Goal: Transaction & Acquisition: Purchase product/service

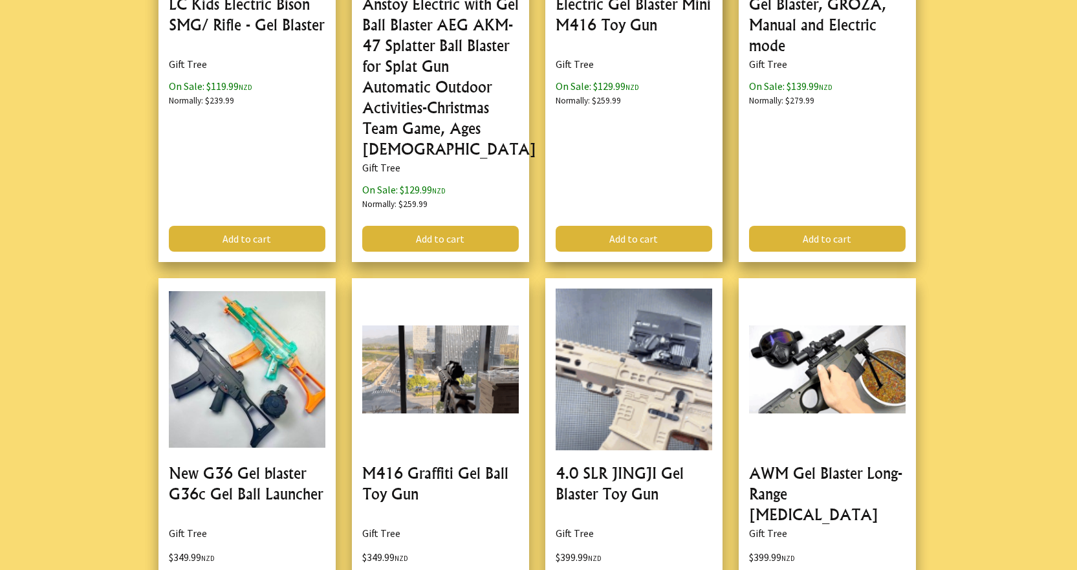
scroll to position [3752, 0]
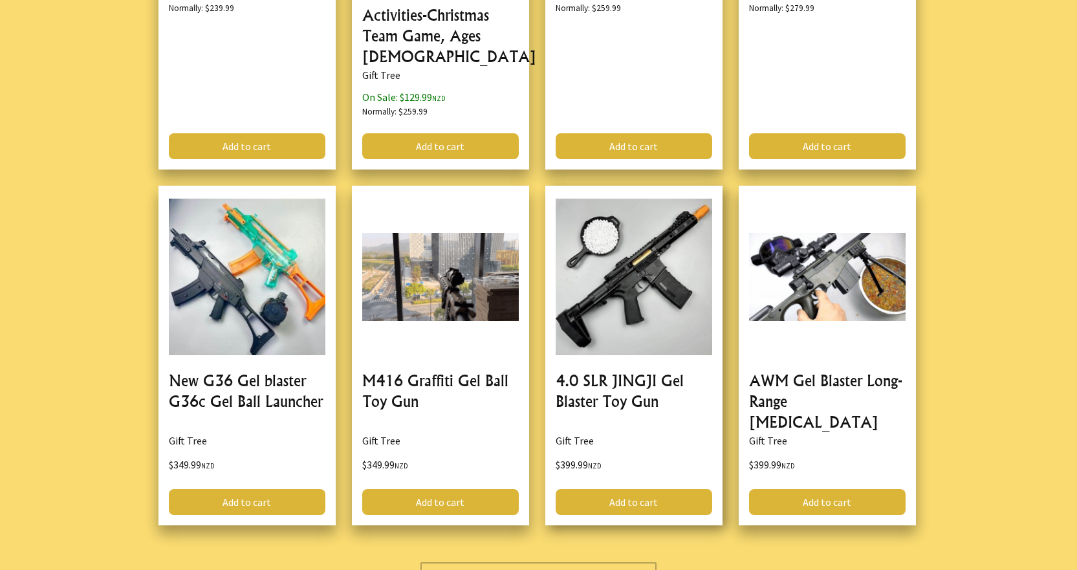
click at [573, 309] on link at bounding box center [633, 356] width 177 height 340
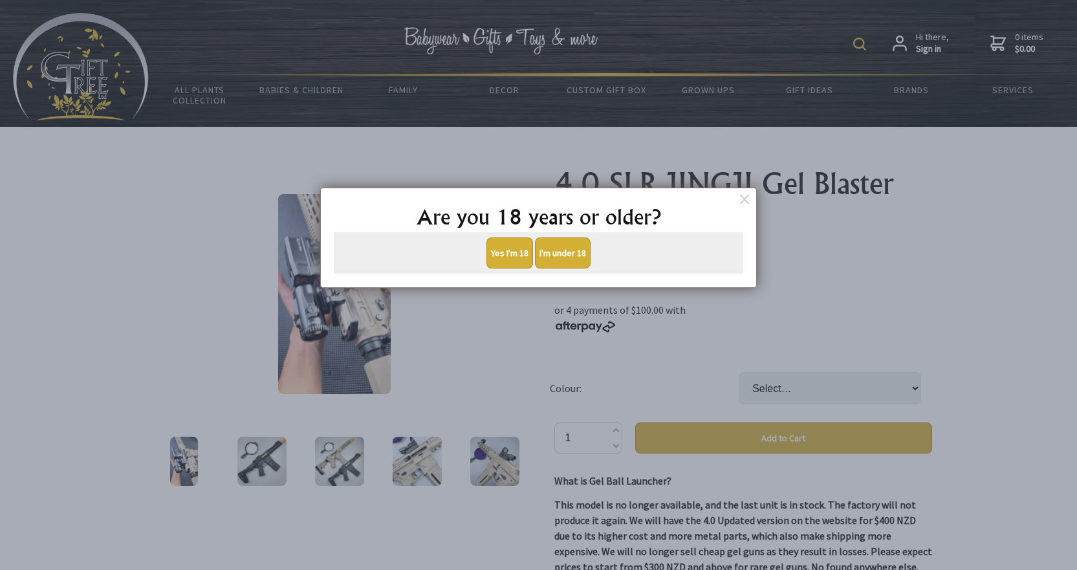
click at [514, 256] on button "Yes I'm 18" at bounding box center [509, 252] width 47 height 31
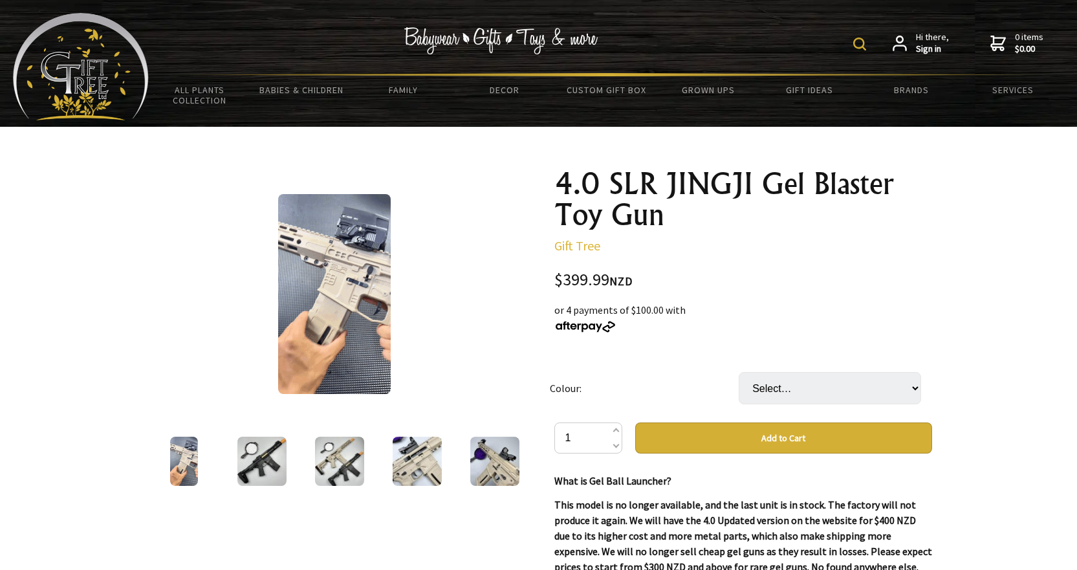
click at [489, 468] on img at bounding box center [494, 461] width 49 height 49
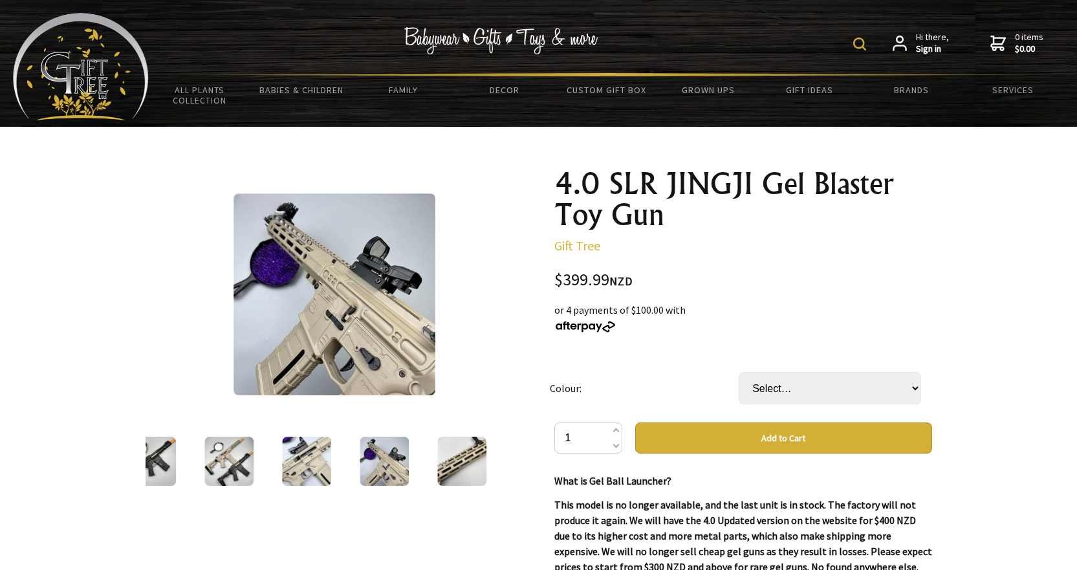
click at [457, 466] on img at bounding box center [461, 461] width 49 height 49
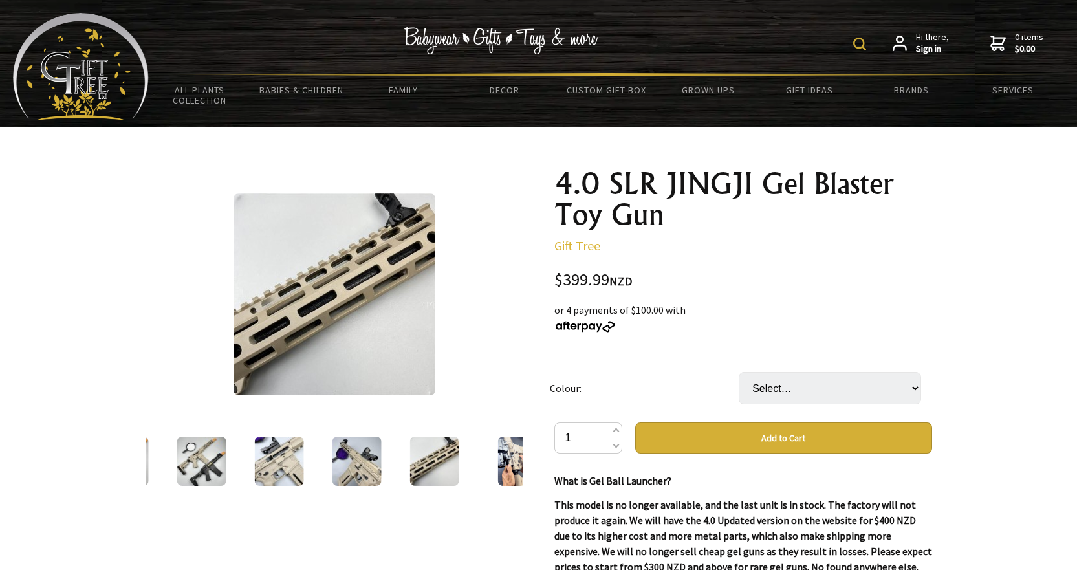
click at [437, 453] on img at bounding box center [434, 461] width 49 height 49
click at [505, 458] on img at bounding box center [512, 461] width 28 height 49
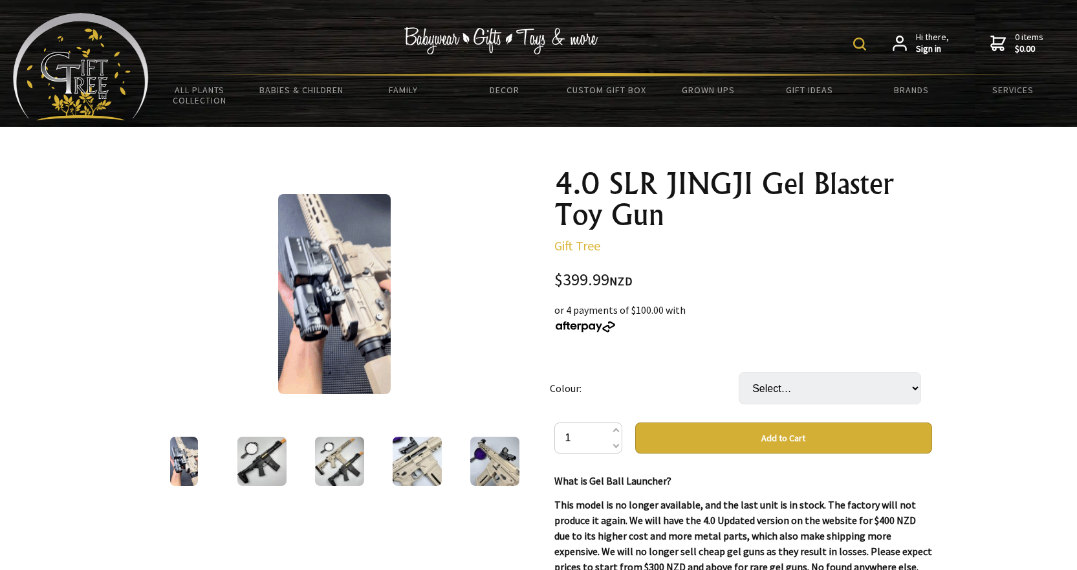
click at [353, 452] on img at bounding box center [339, 461] width 49 height 49
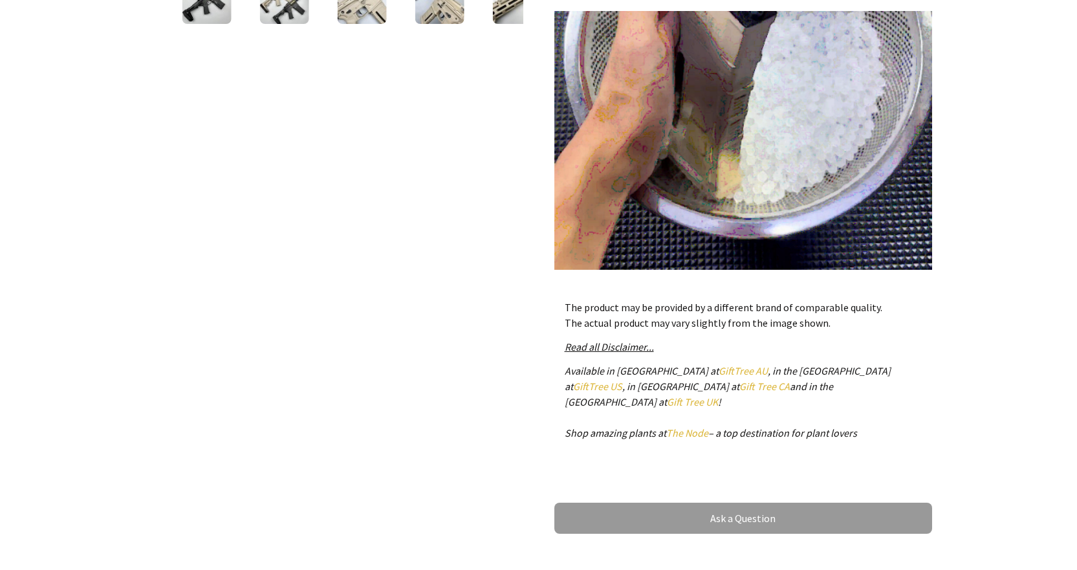
scroll to position [453, 0]
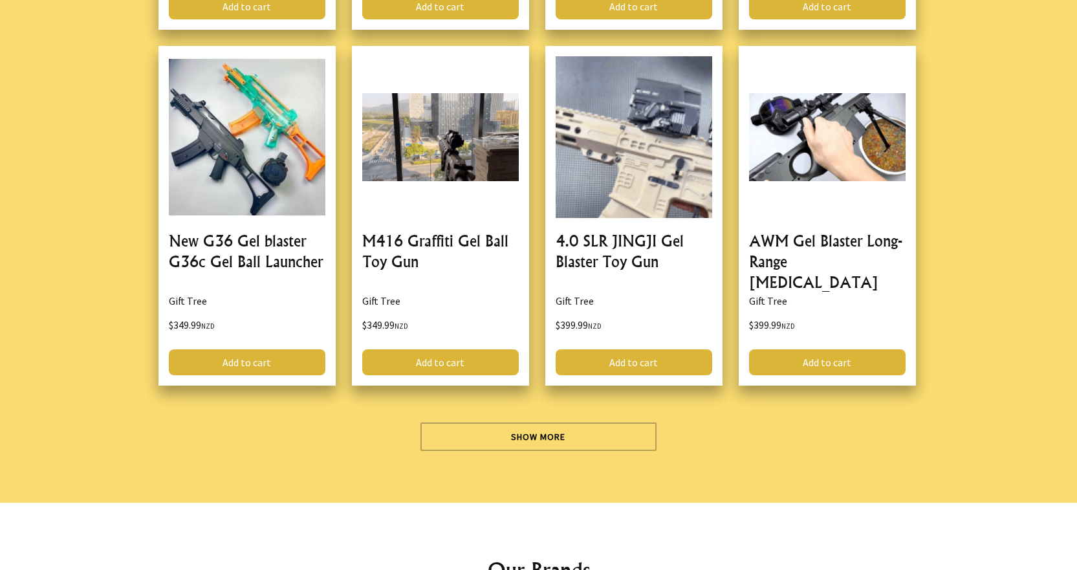
scroll to position [4140, 0]
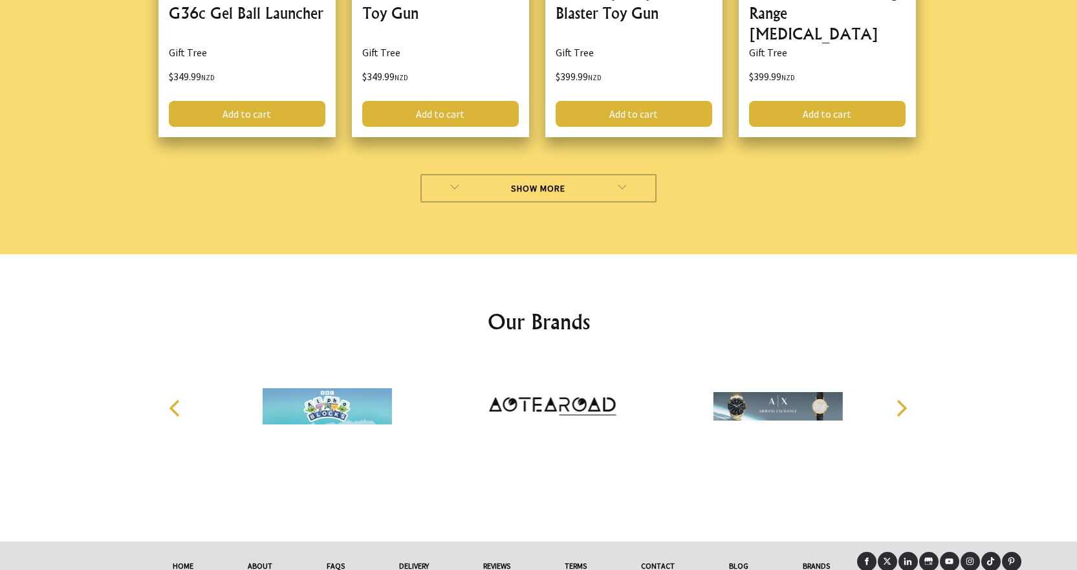
click at [551, 175] on link "Show More" at bounding box center [539, 188] width 236 height 28
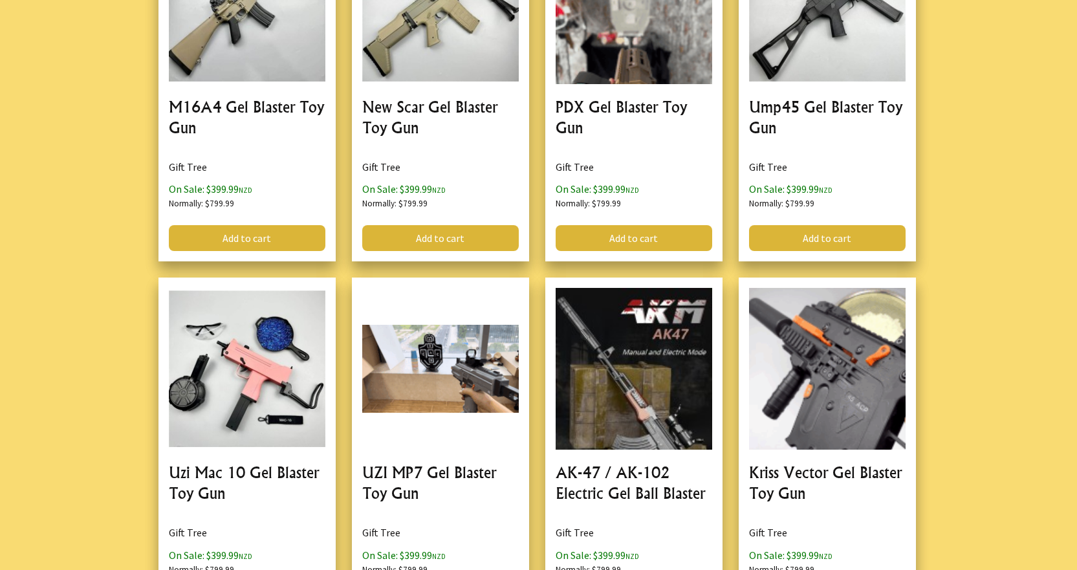
scroll to position [5305, 0]
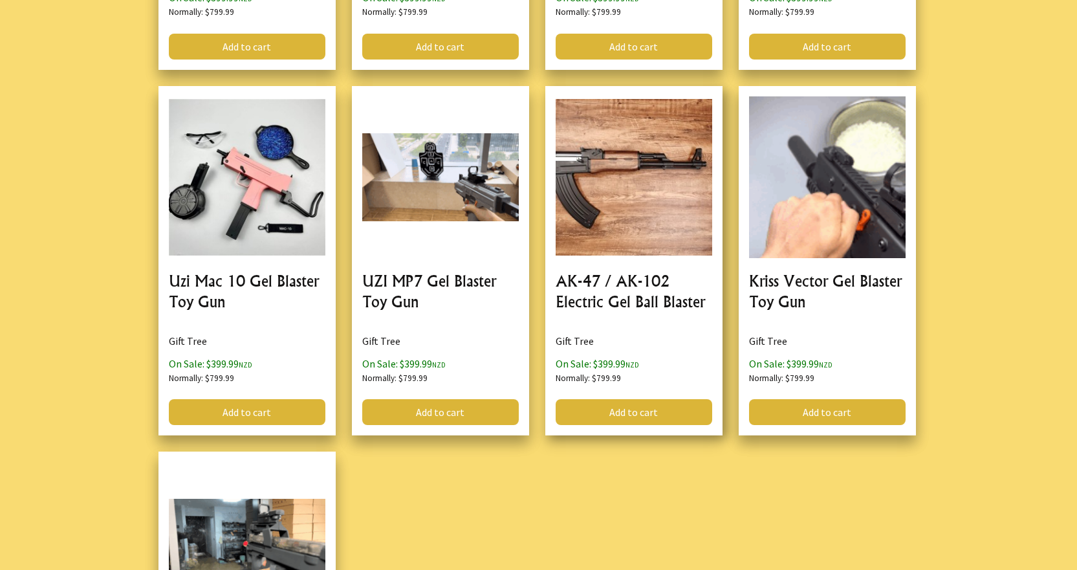
click at [626, 209] on link at bounding box center [633, 260] width 177 height 349
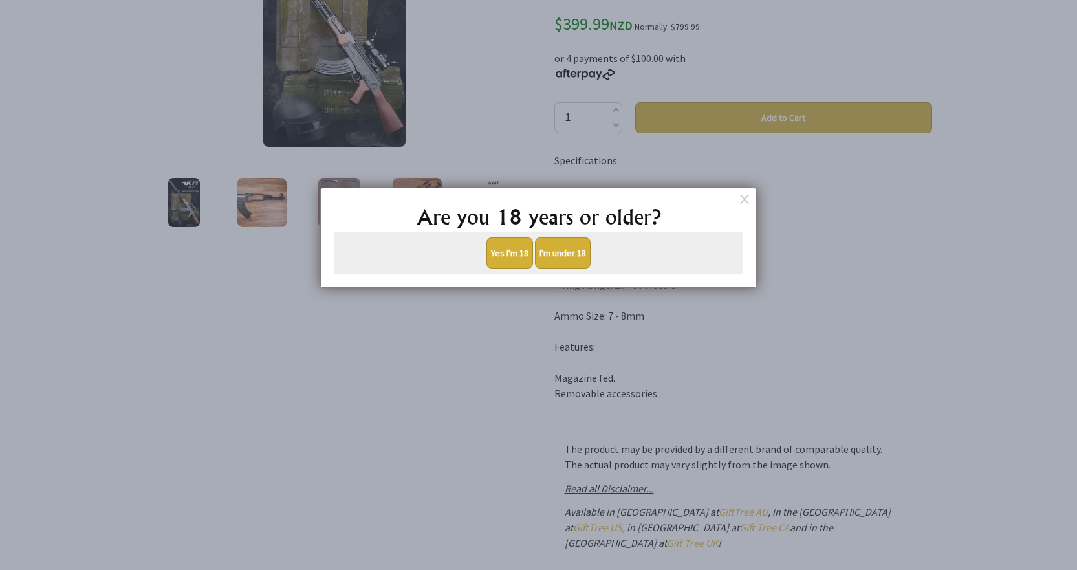
click at [514, 245] on button "Yes I'm 18" at bounding box center [509, 252] width 47 height 31
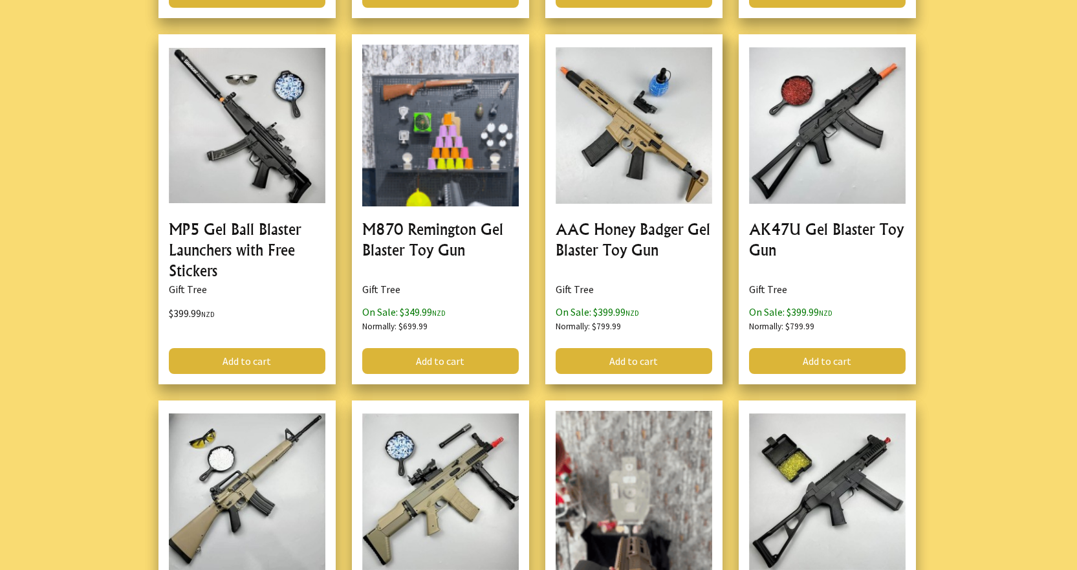
scroll to position [4593, 0]
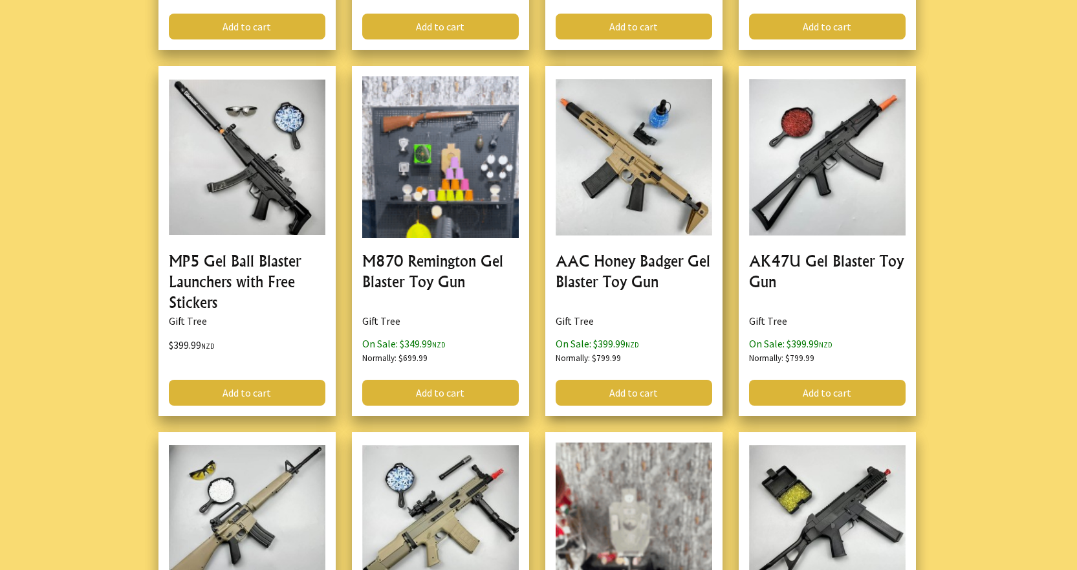
click at [626, 190] on link at bounding box center [633, 240] width 177 height 349
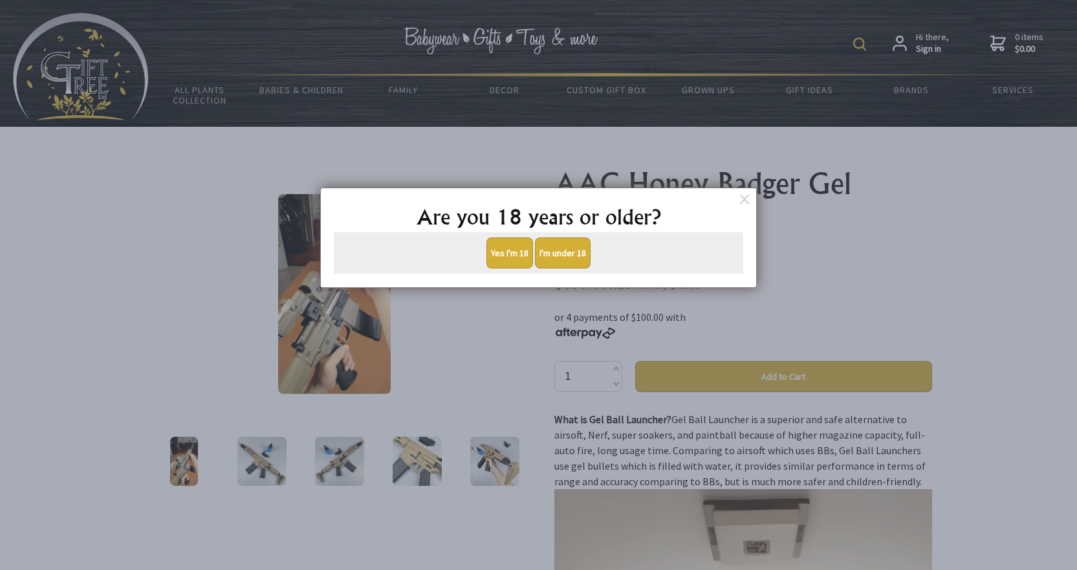
click at [516, 261] on button "Yes I'm 18" at bounding box center [509, 252] width 47 height 31
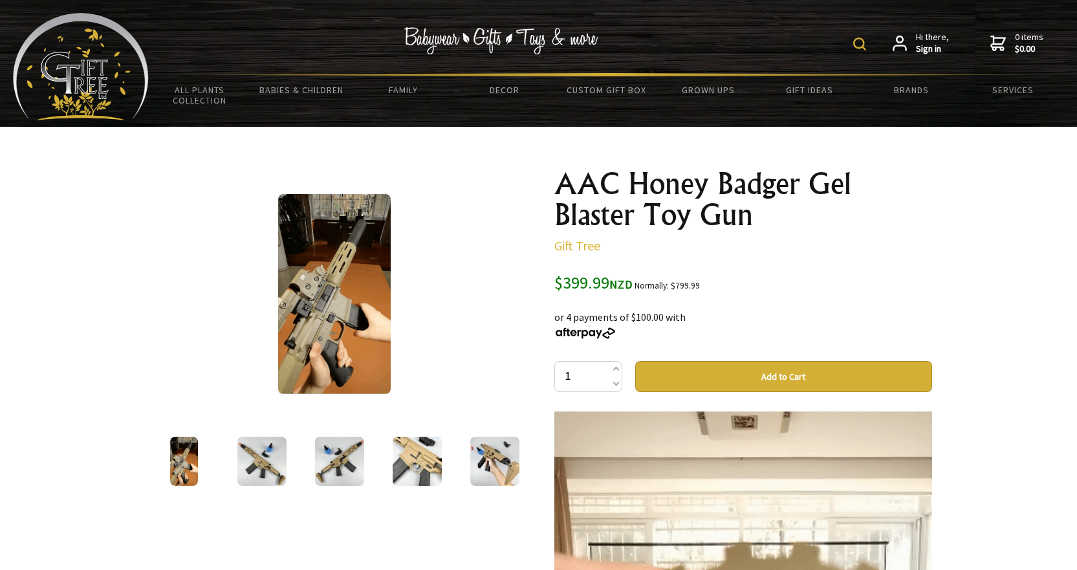
scroll to position [129, 0]
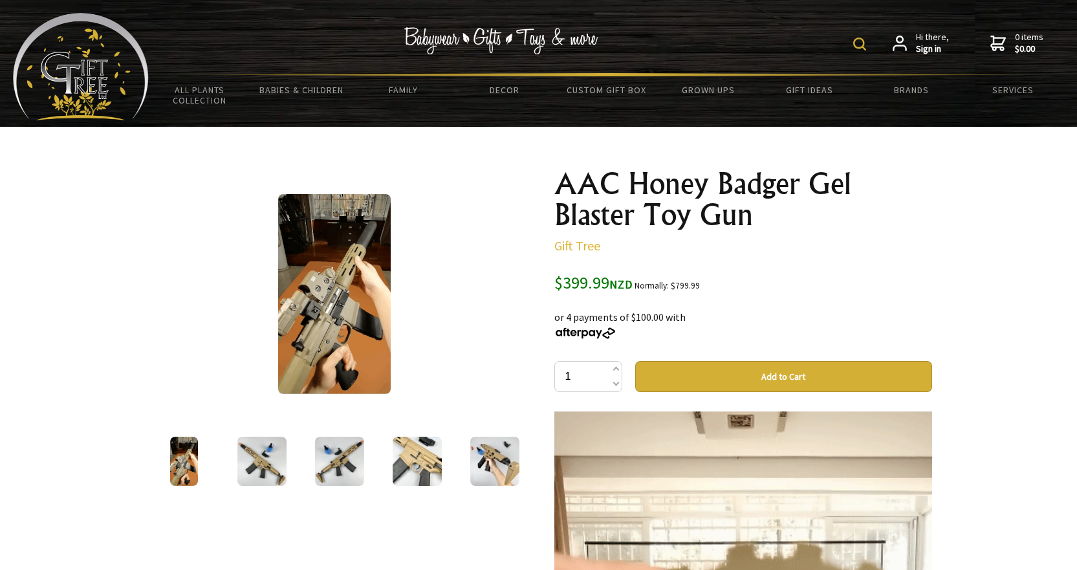
click at [270, 457] on img at bounding box center [261, 461] width 49 height 49
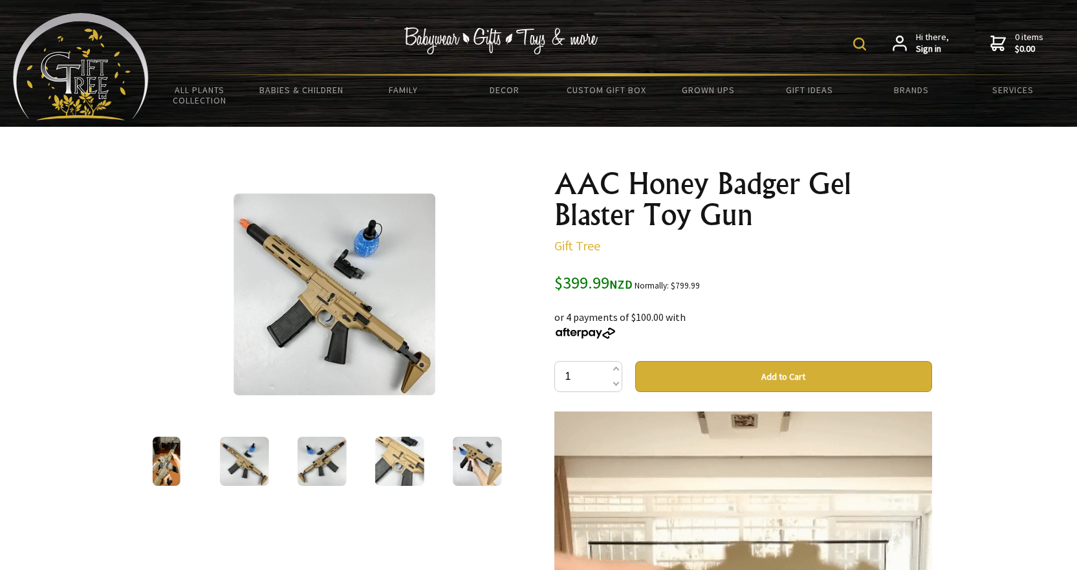
click at [299, 457] on img at bounding box center [321, 461] width 49 height 49
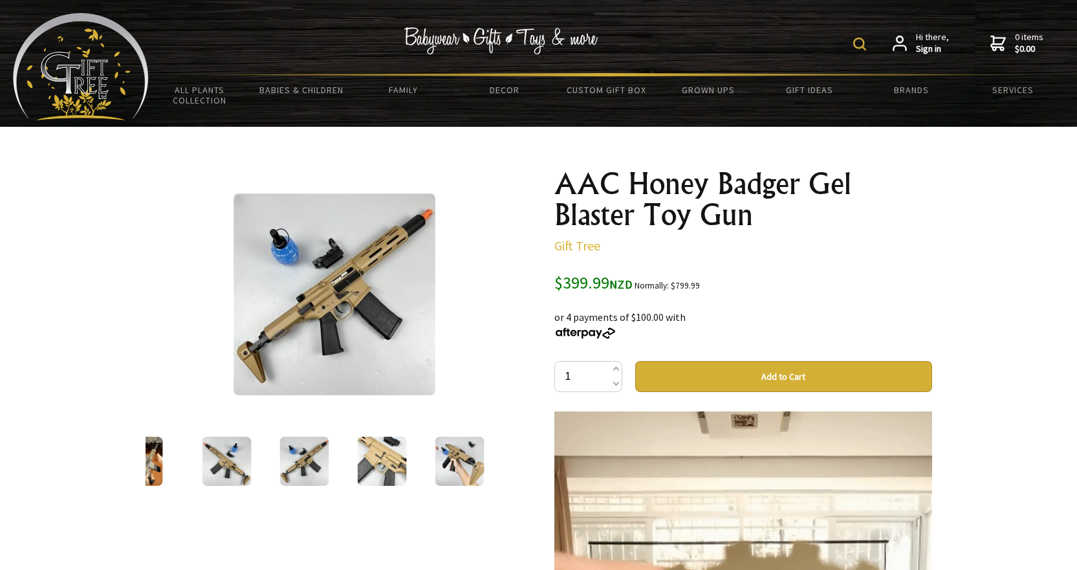
click at [369, 455] on img at bounding box center [381, 461] width 49 height 49
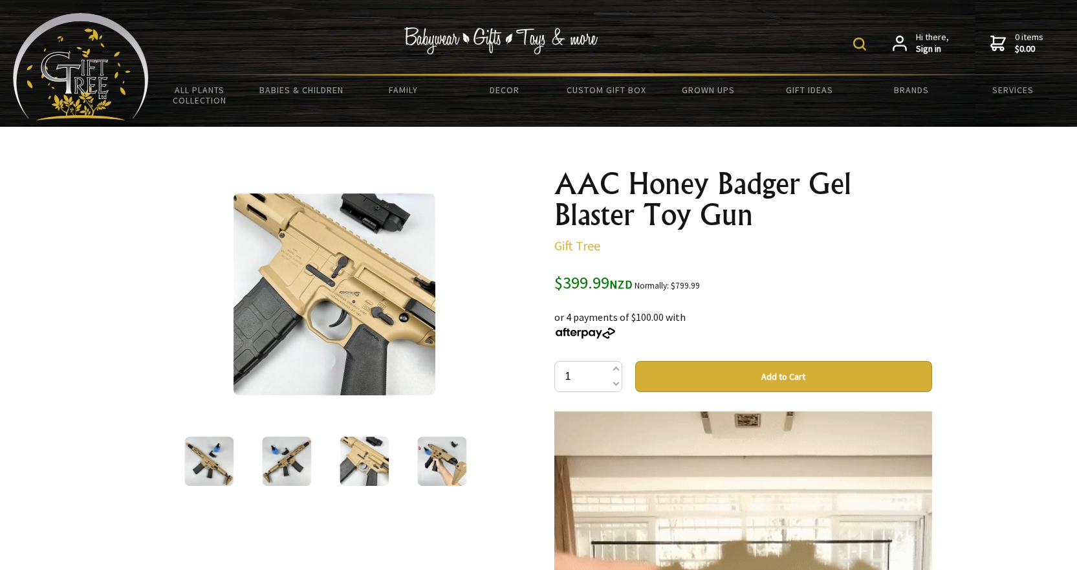
click at [422, 455] on img at bounding box center [441, 461] width 49 height 49
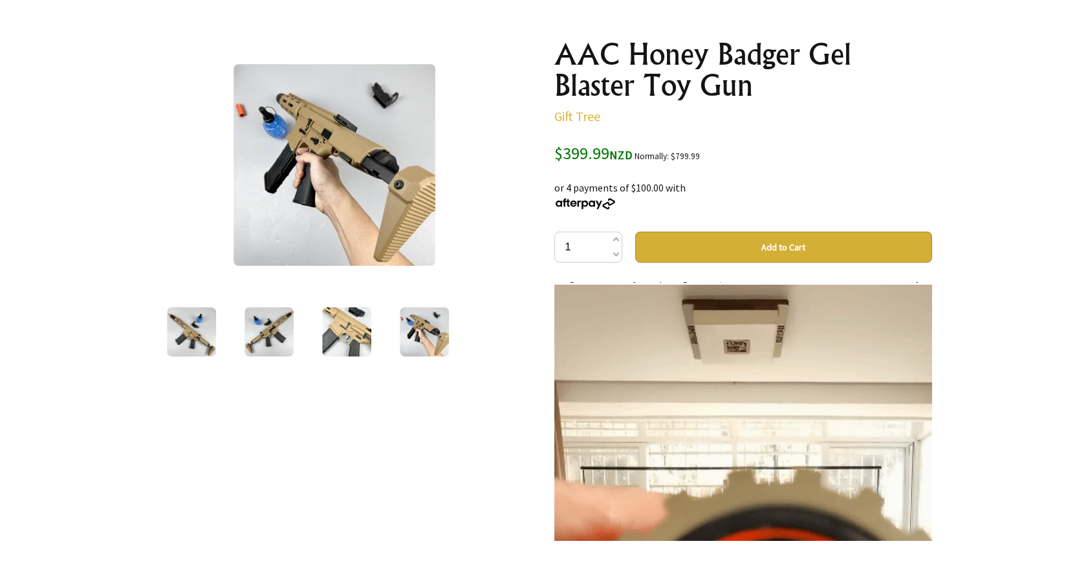
scroll to position [0, 0]
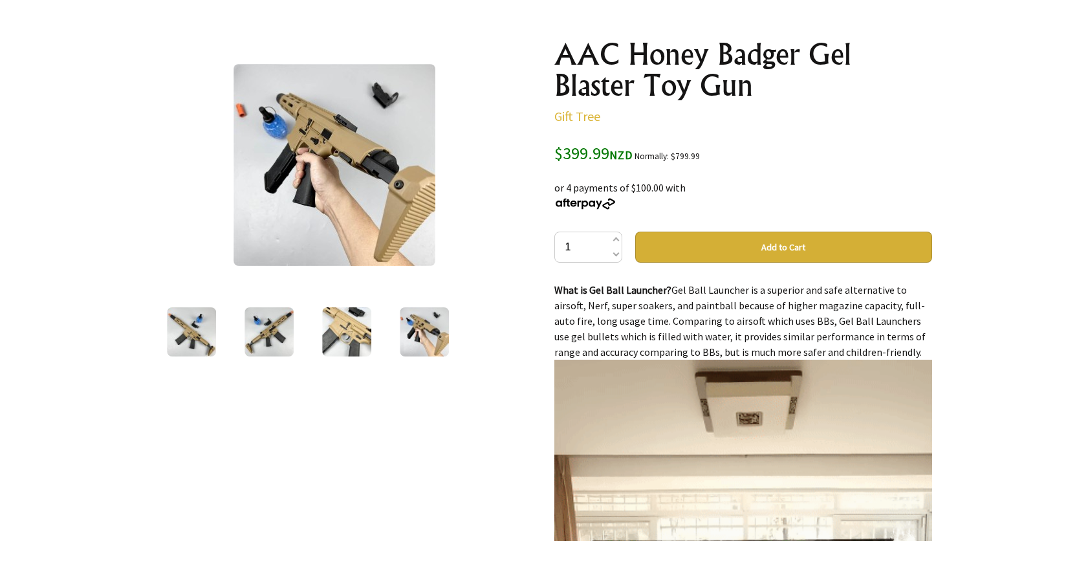
click at [276, 323] on img at bounding box center [269, 331] width 49 height 49
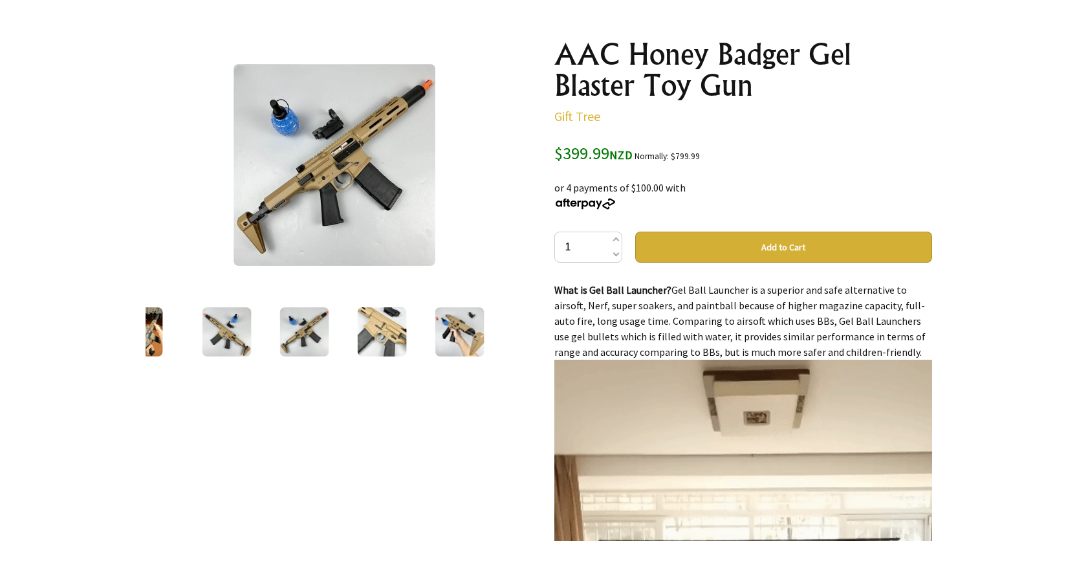
click at [207, 323] on img at bounding box center [226, 331] width 49 height 49
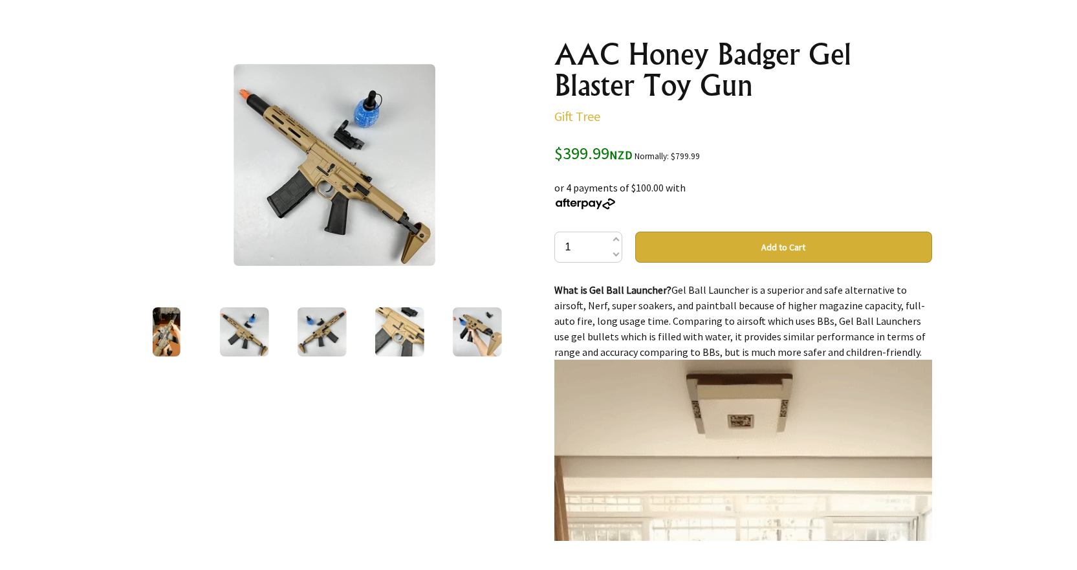
click at [176, 322] on img at bounding box center [166, 331] width 27 height 49
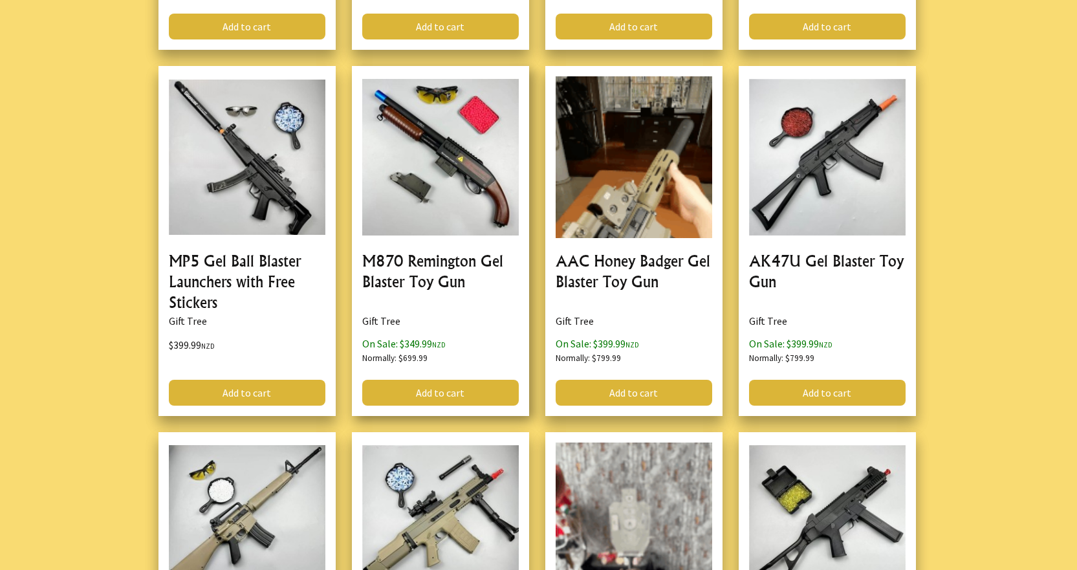
click at [456, 179] on link at bounding box center [440, 240] width 177 height 349
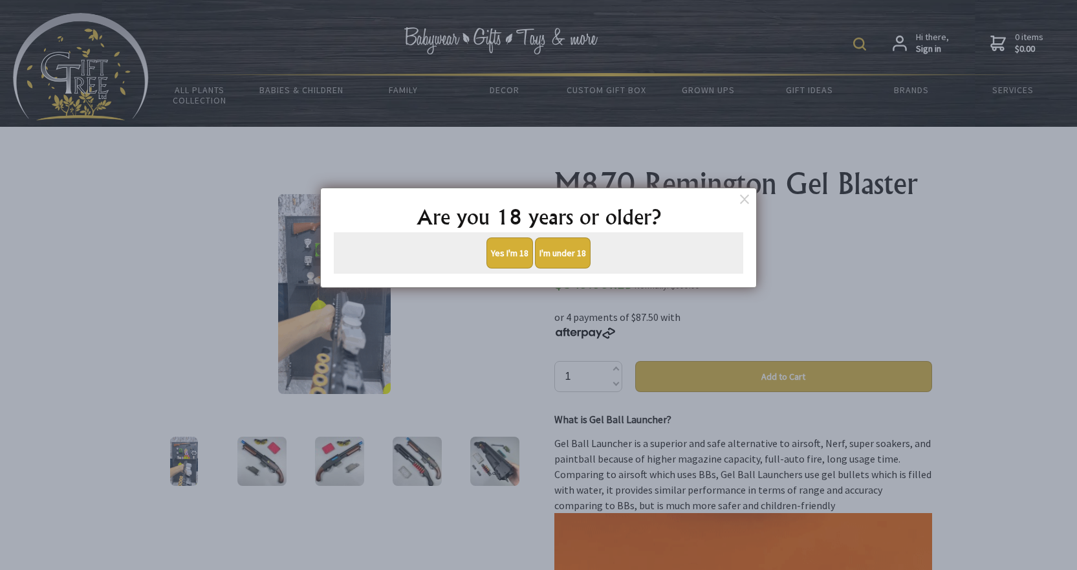
click at [498, 256] on button "Yes I'm 18" at bounding box center [509, 252] width 47 height 31
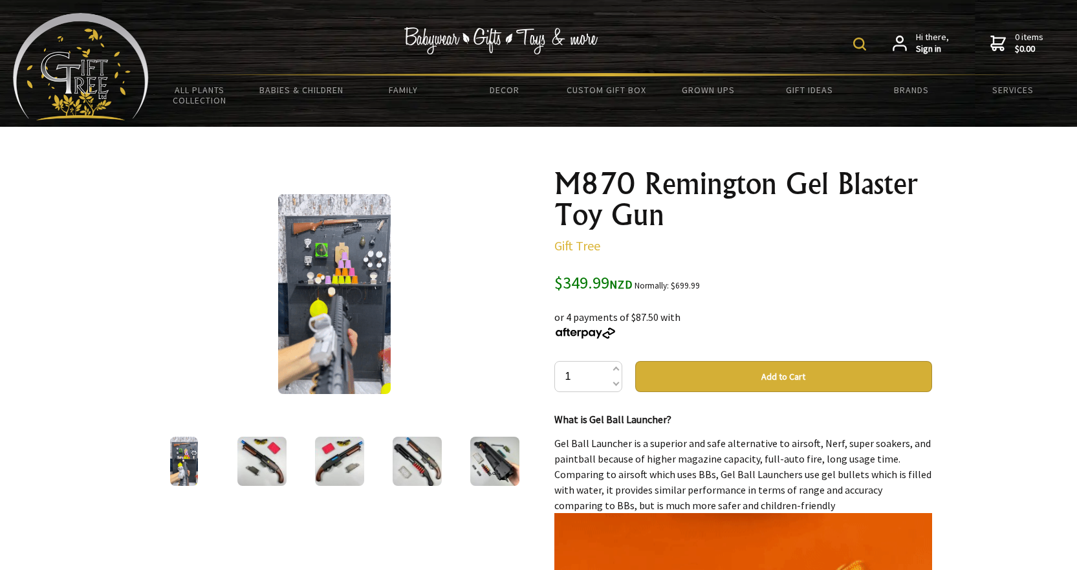
click at [409, 455] on img at bounding box center [417, 461] width 49 height 49
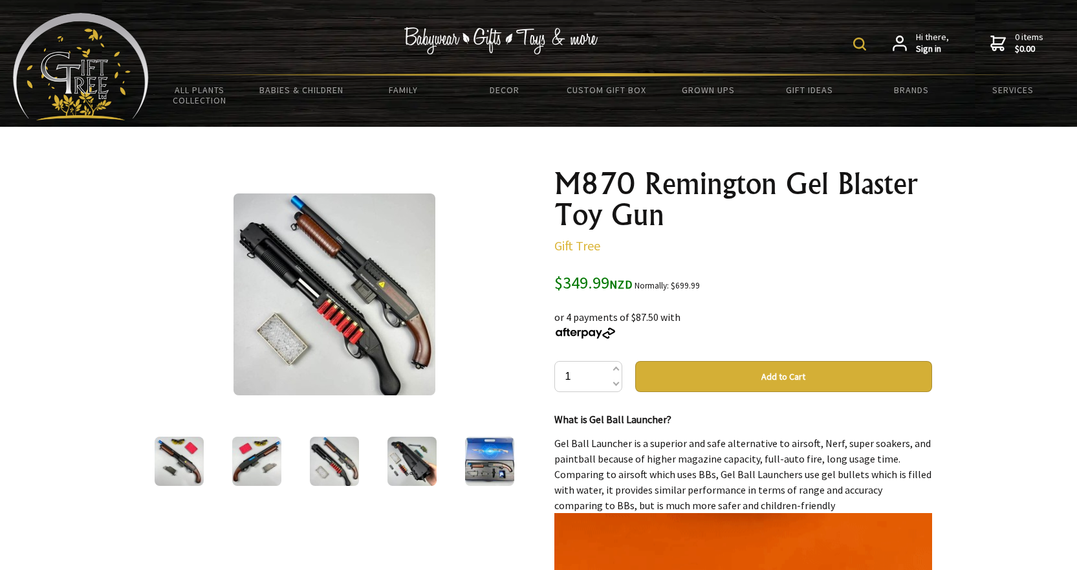
click at [483, 452] on img at bounding box center [489, 461] width 49 height 49
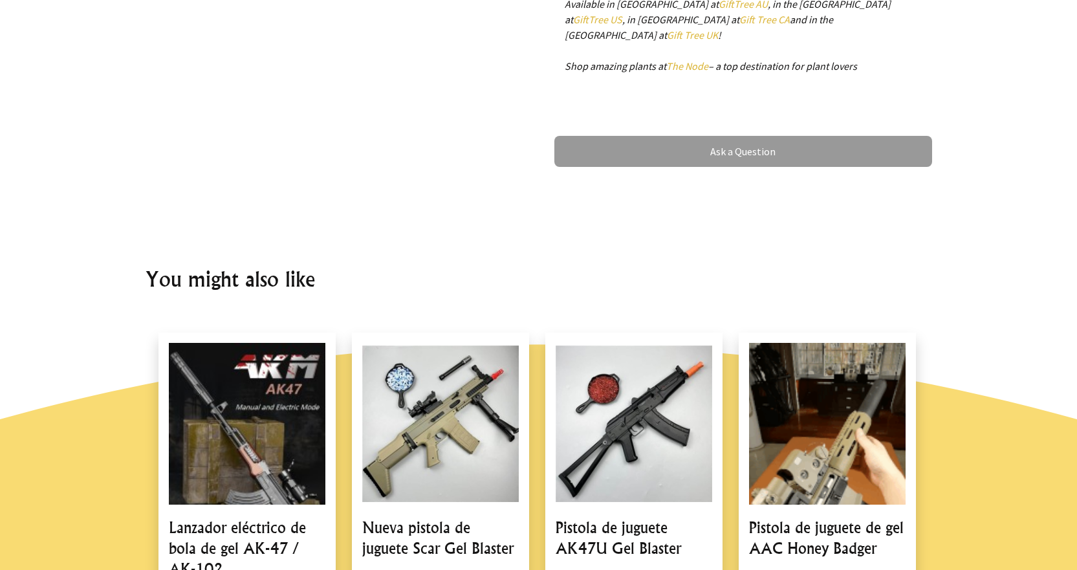
scroll to position [776, 0]
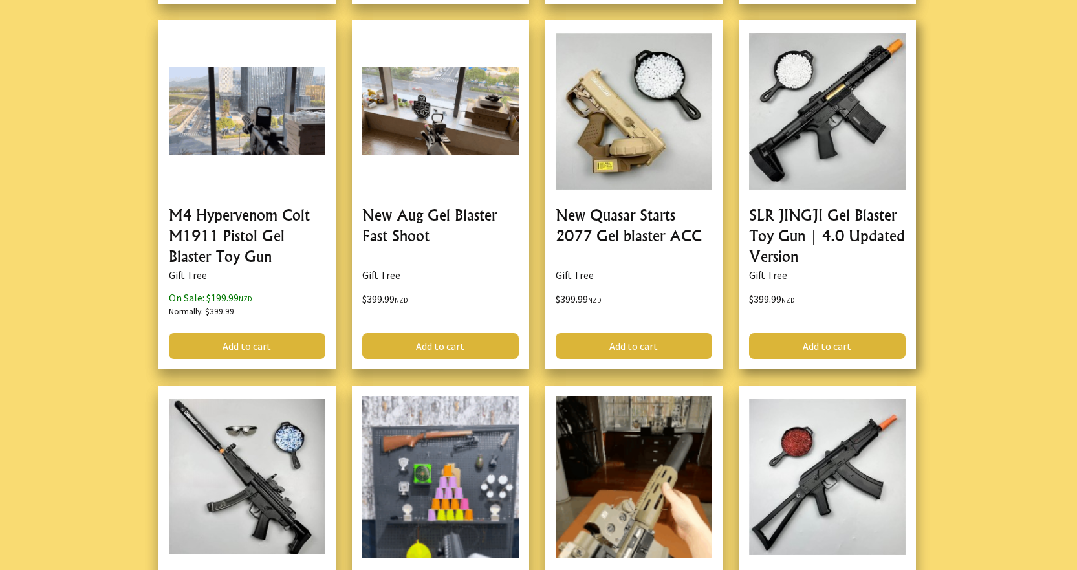
scroll to position [4270, 0]
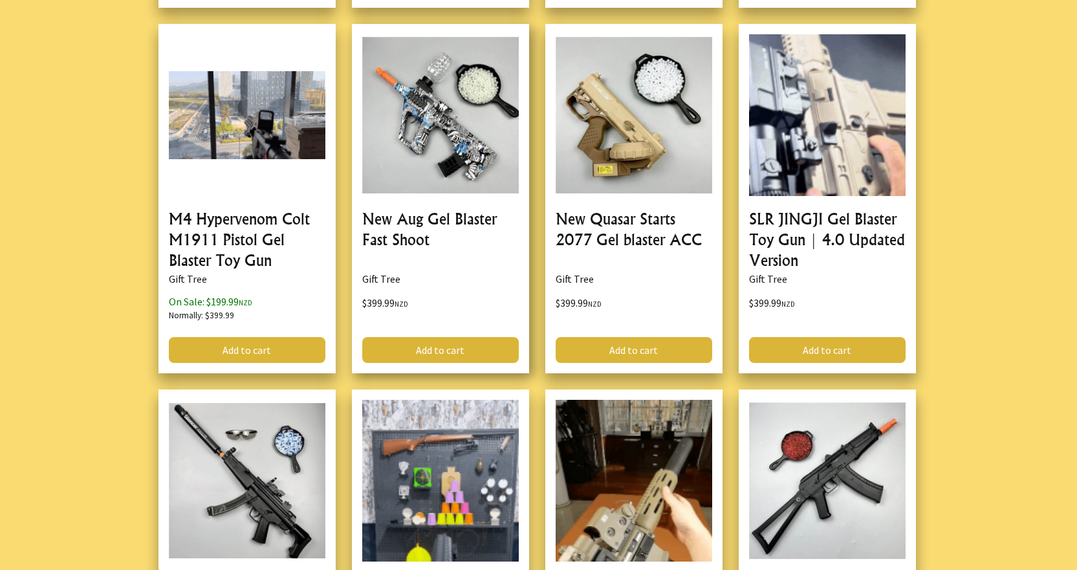
click at [437, 172] on link at bounding box center [440, 198] width 177 height 349
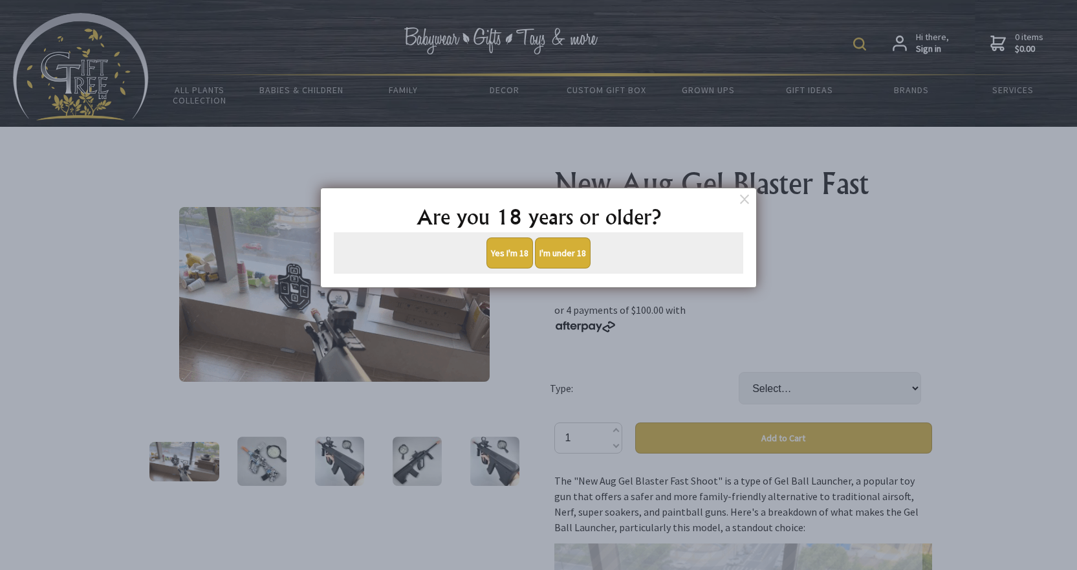
click at [504, 254] on button "Yes I'm 18" at bounding box center [509, 252] width 47 height 31
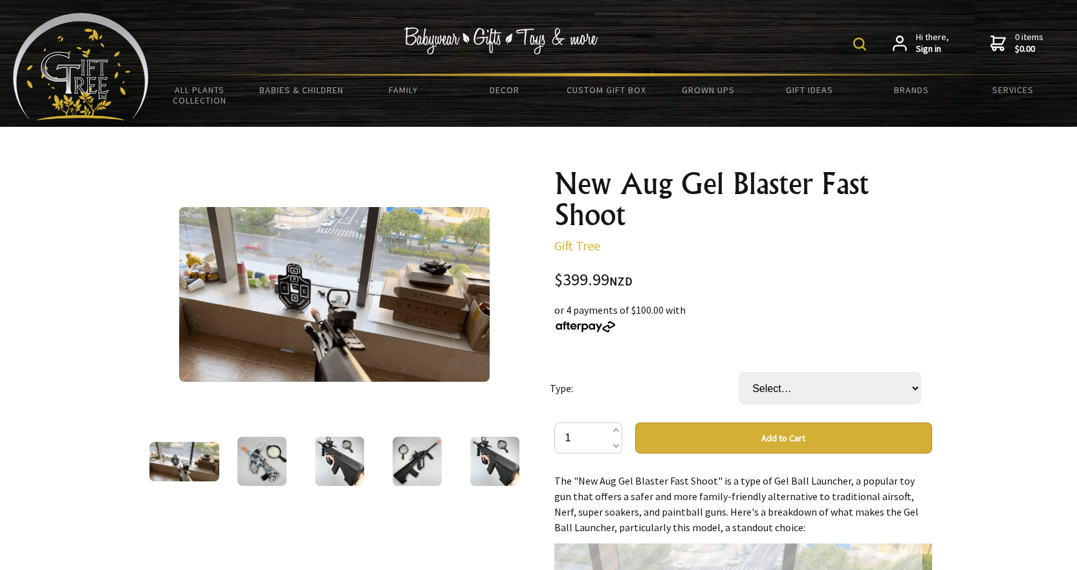
click at [338, 447] on img at bounding box center [339, 461] width 49 height 49
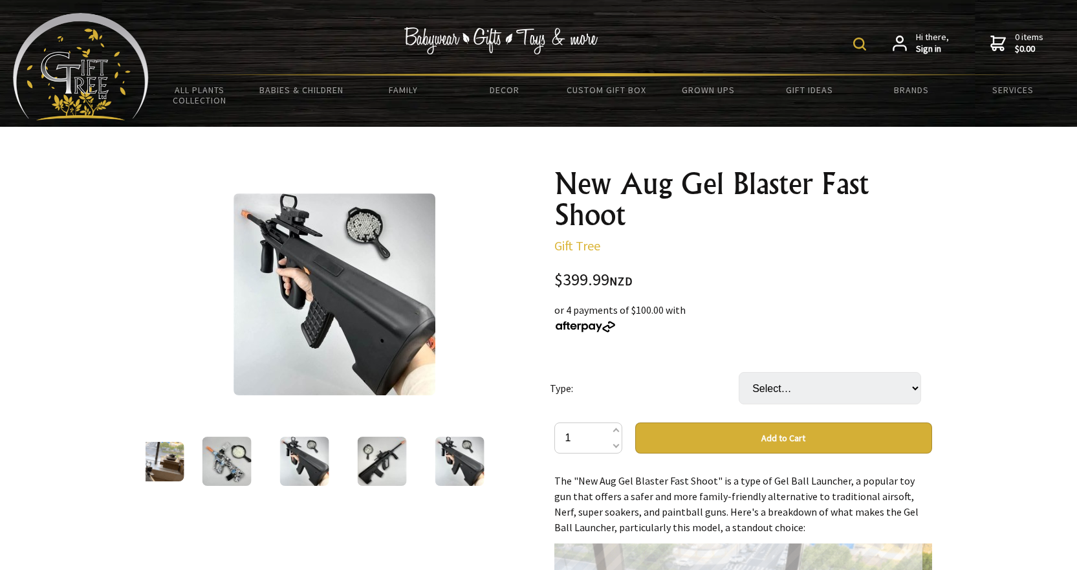
click at [353, 459] on div at bounding box center [382, 461] width 78 height 54
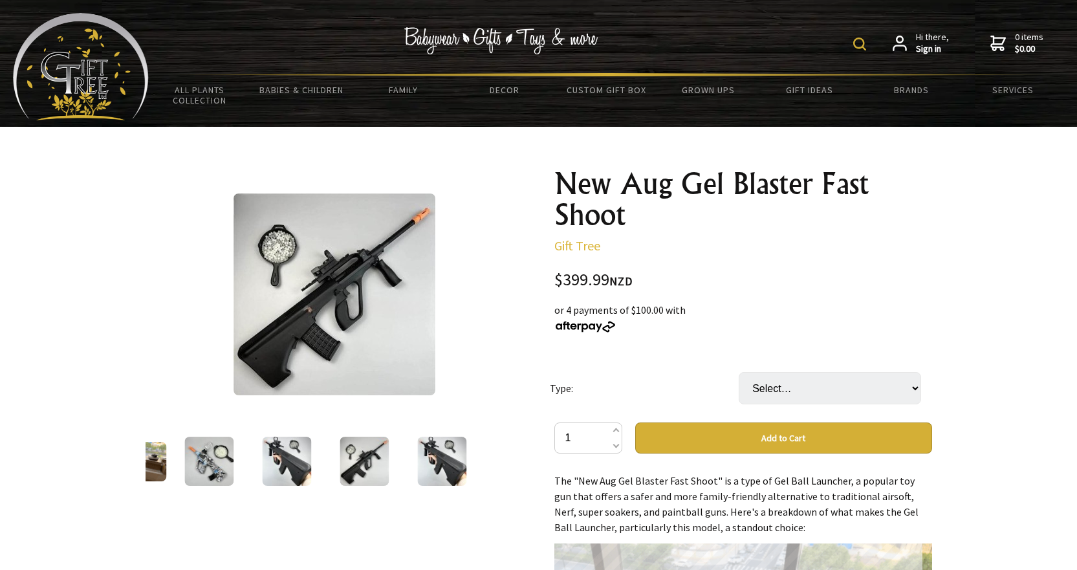
click at [366, 460] on img at bounding box center [364, 461] width 49 height 49
click at [422, 462] on img at bounding box center [441, 461] width 49 height 49
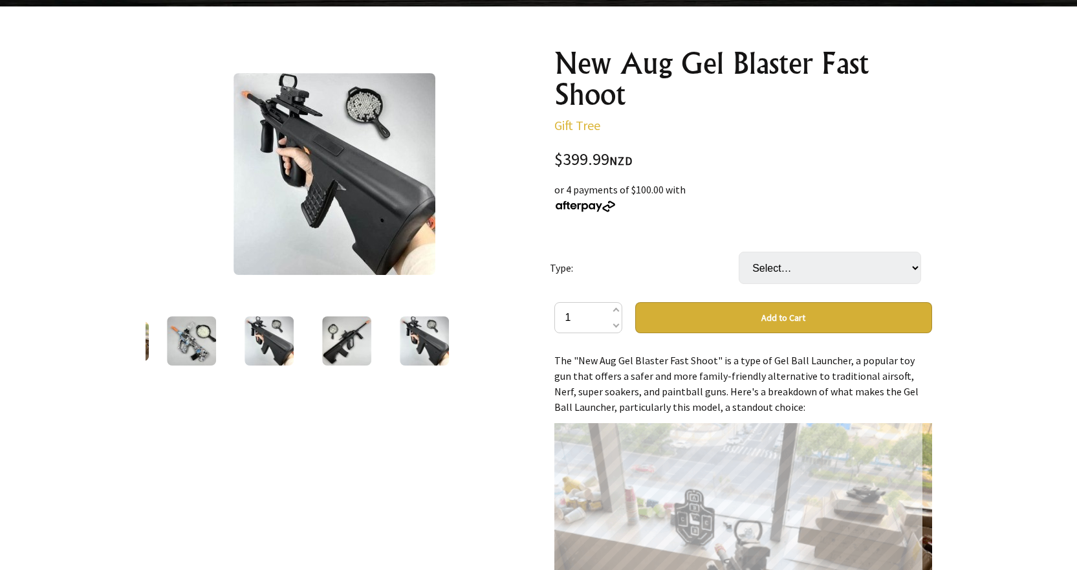
scroll to position [110, 0]
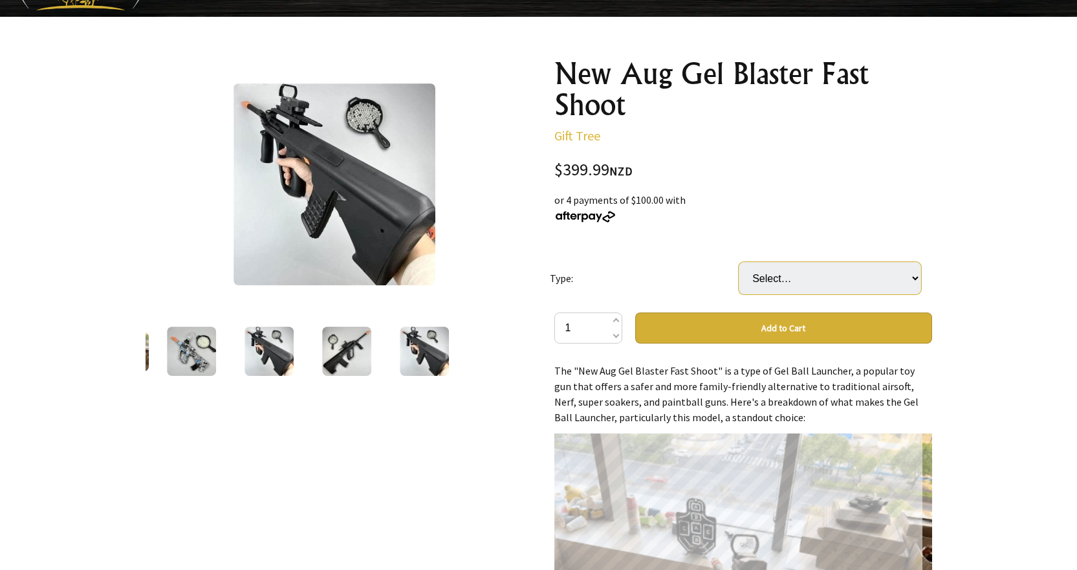
click at [763, 281] on select "Select… Mini Aug 7.4v AUG 11.1 (+ $200.00)" at bounding box center [830, 278] width 182 height 32
select select "AUG 11.1"
click at [739, 262] on select "Select… Mini Aug 7.4v AUG 11.1 (+ $200.00)" at bounding box center [830, 278] width 182 height 32
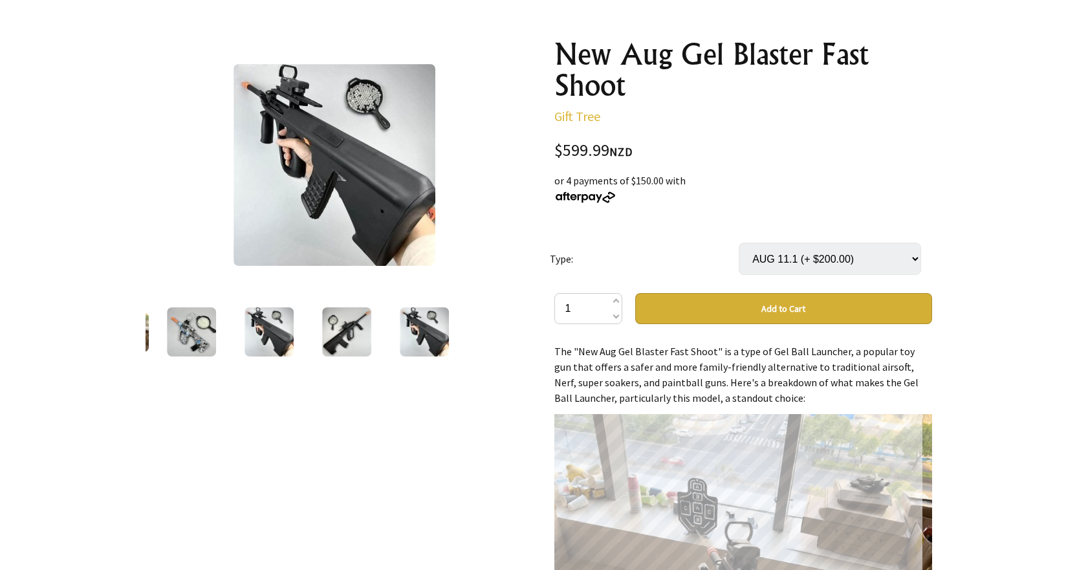
scroll to position [0, 0]
